Goal: Ask a question

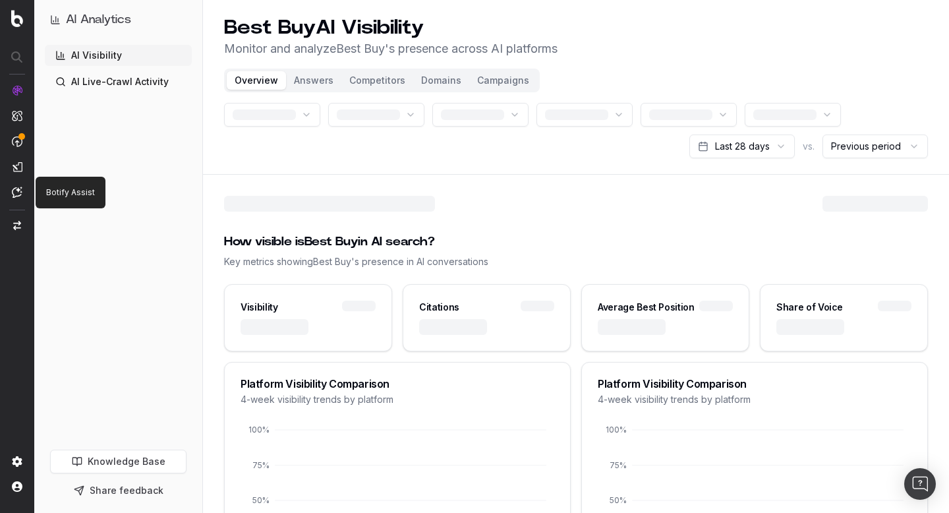
click at [17, 192] on img at bounding box center [17, 192] width 11 height 11
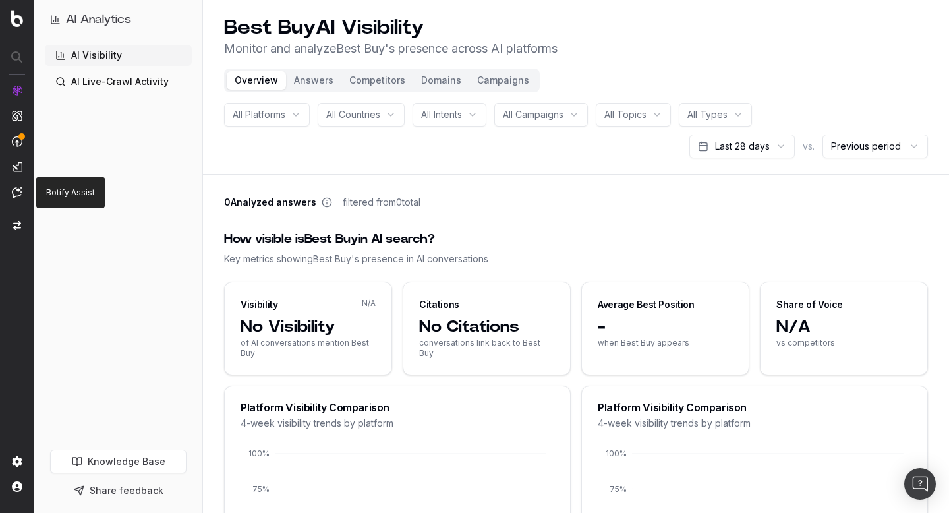
click at [13, 187] on img at bounding box center [17, 192] width 11 height 11
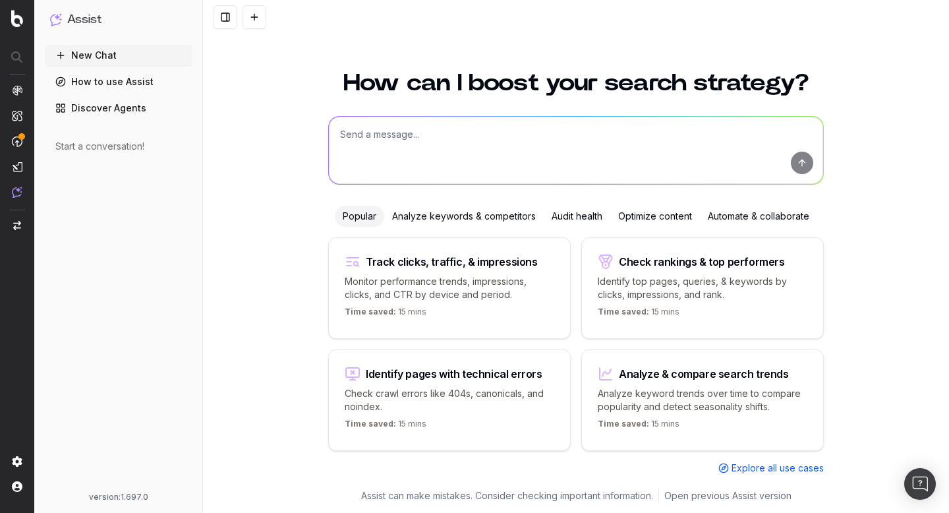
click at [362, 140] on textarea at bounding box center [576, 150] width 494 height 67
type textarea "What's my website description?"
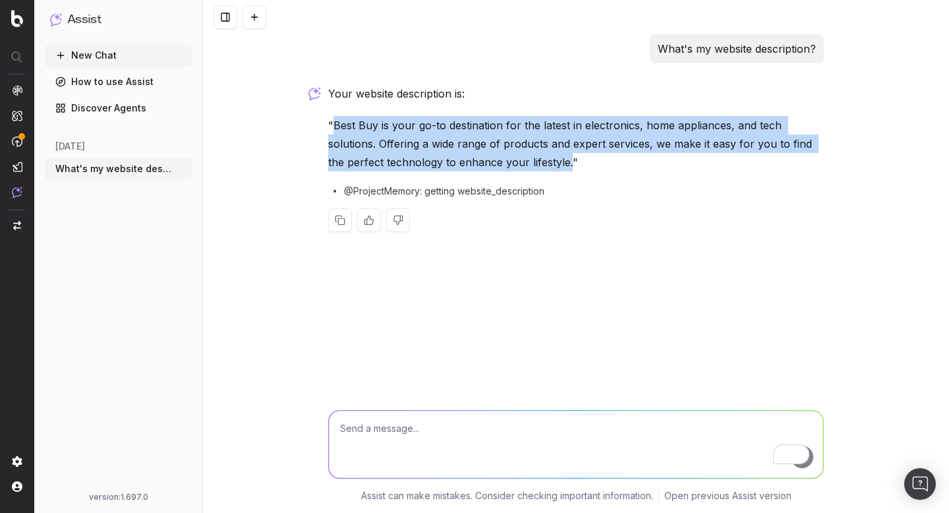
drag, startPoint x: 569, startPoint y: 160, endPoint x: 336, endPoint y: 125, distance: 235.3
click at [336, 125] on p ""Best Buy is your go-to destination for the latest in electronics, home applian…" at bounding box center [576, 143] width 496 height 55
copy p "Best Buy is your go-to destination for the latest in electronics, home applianc…"
drag, startPoint x: 592, startPoint y: 166, endPoint x: 319, endPoint y: 123, distance: 276.2
click at [319, 123] on div "What's my website description? Your website description is: "Best Buy is your g…" at bounding box center [576, 256] width 746 height 513
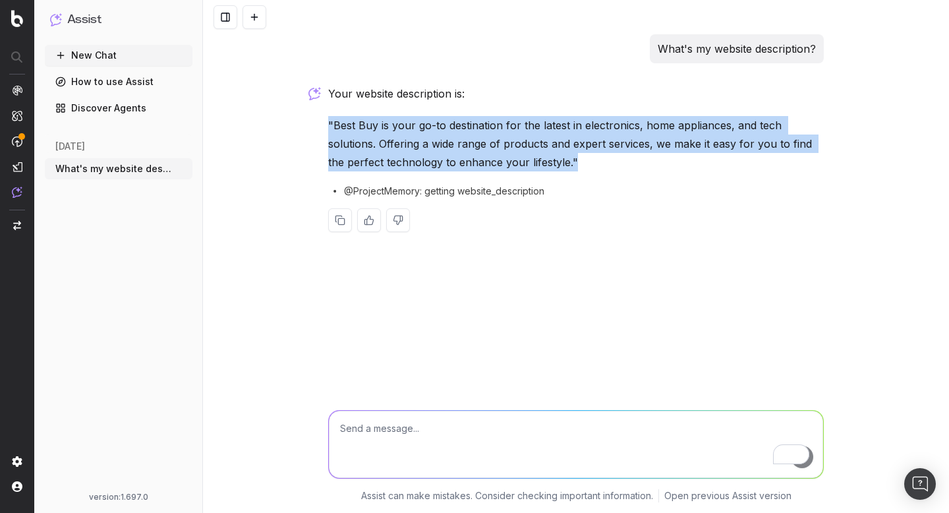
copy p ""Best Buy is your go-to destination for the latest in electronics, home applian…"
